Goal: Task Accomplishment & Management: Use online tool/utility

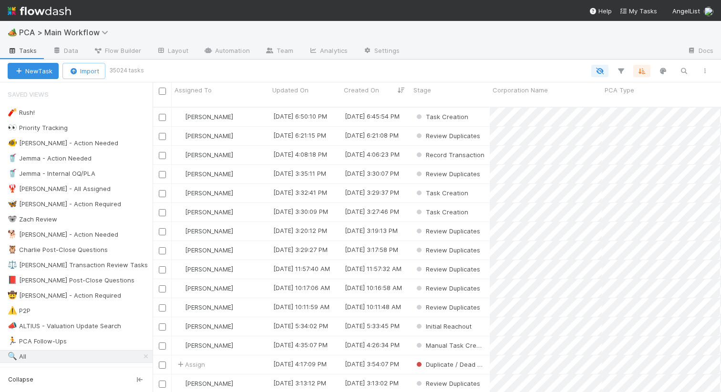
scroll to position [293, 568]
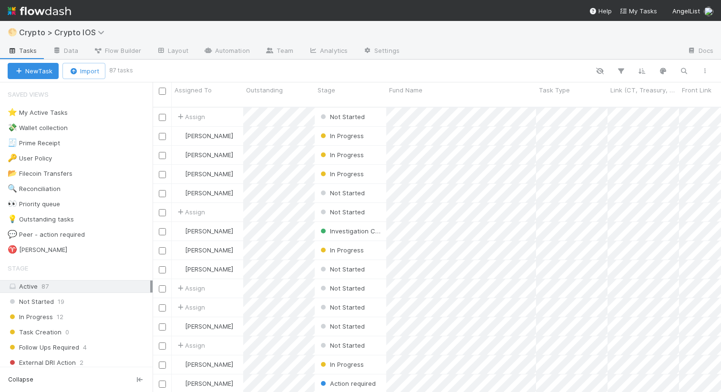
scroll to position [293, 568]
click at [383, 228] on div "Investigation Complete" at bounding box center [350, 231] width 71 height 19
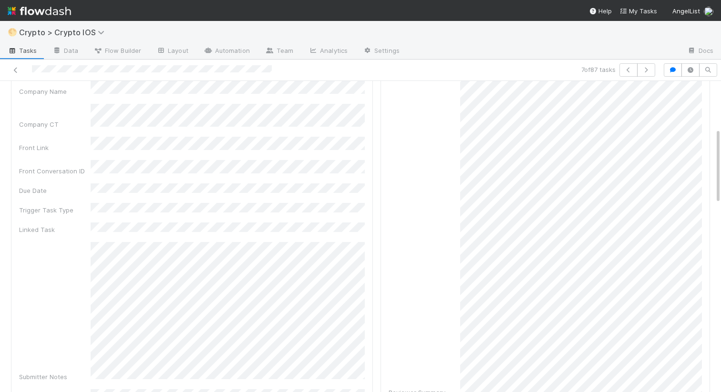
scroll to position [223, 0]
